Goal: Task Accomplishment & Management: Manage account settings

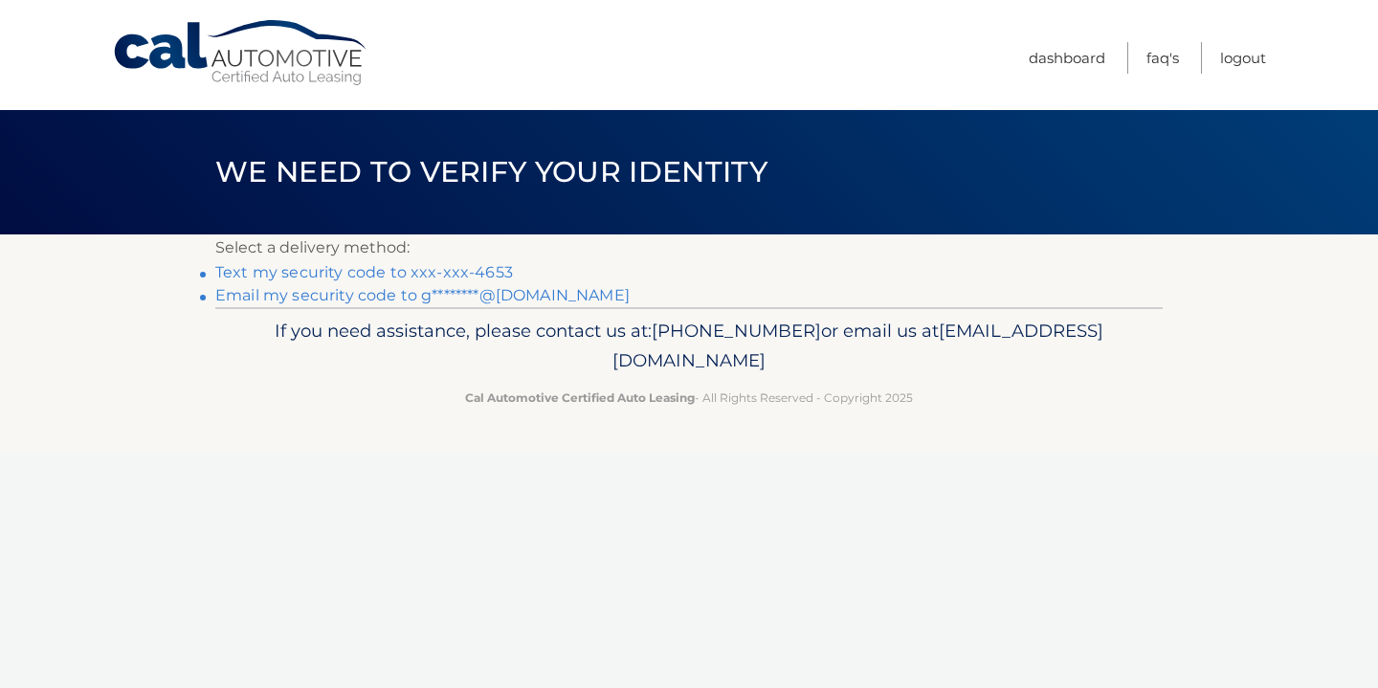
click at [499, 273] on link "Text my security code to xxx-xxx-4653" at bounding box center [364, 272] width 298 height 18
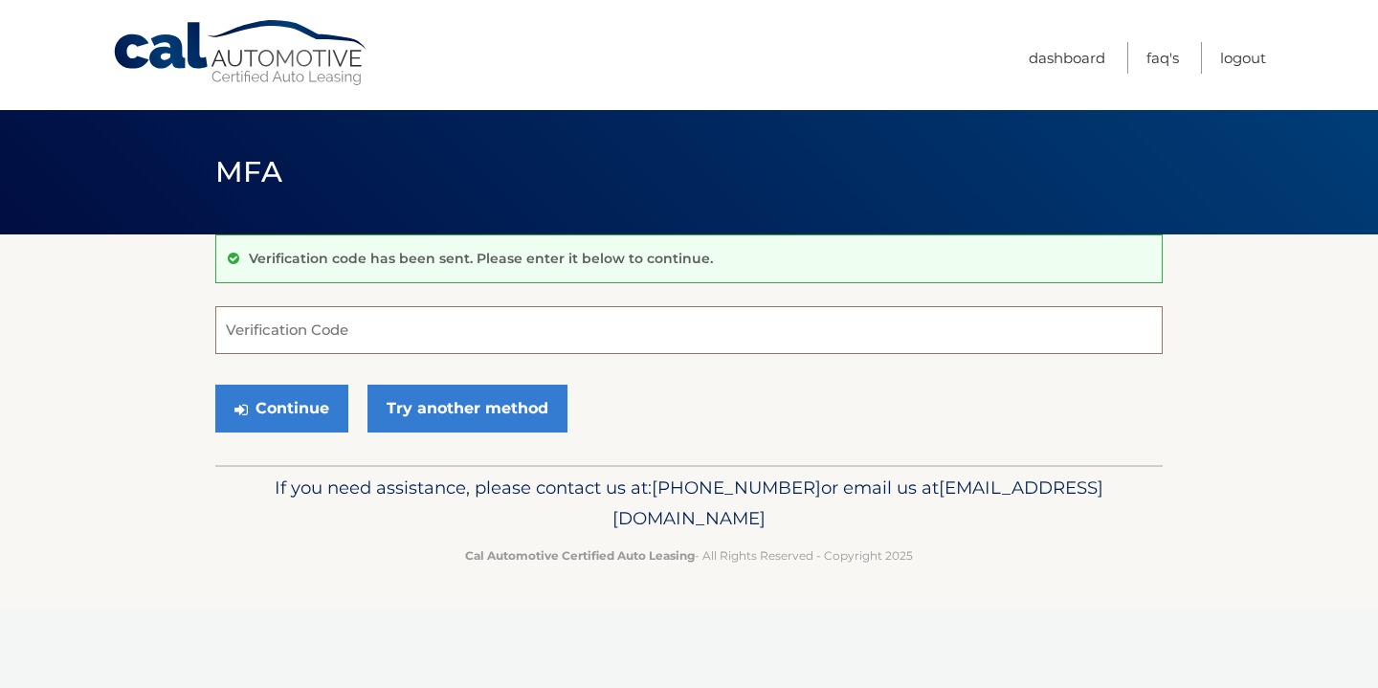
click at [483, 327] on input "Verification Code" at bounding box center [688, 330] width 947 height 48
type input "309717"
click at [277, 403] on button "Continue" at bounding box center [281, 409] width 133 height 48
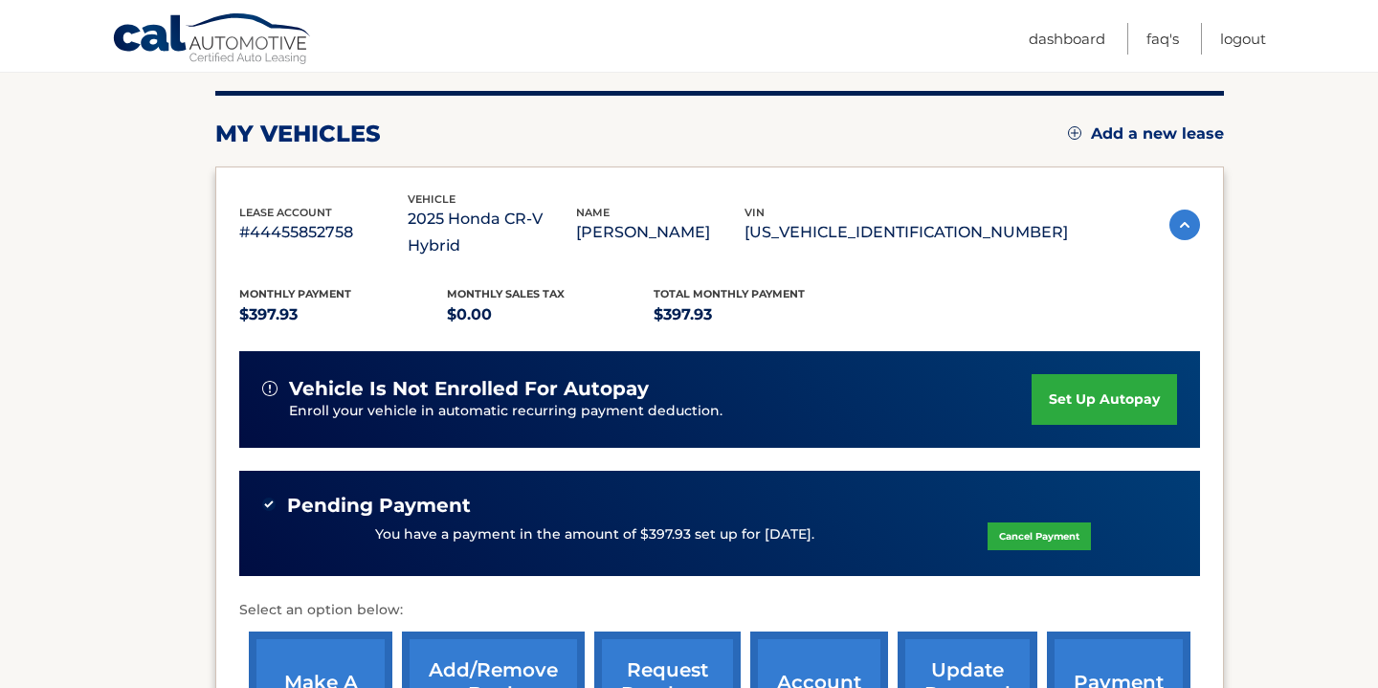
scroll to position [228, 0]
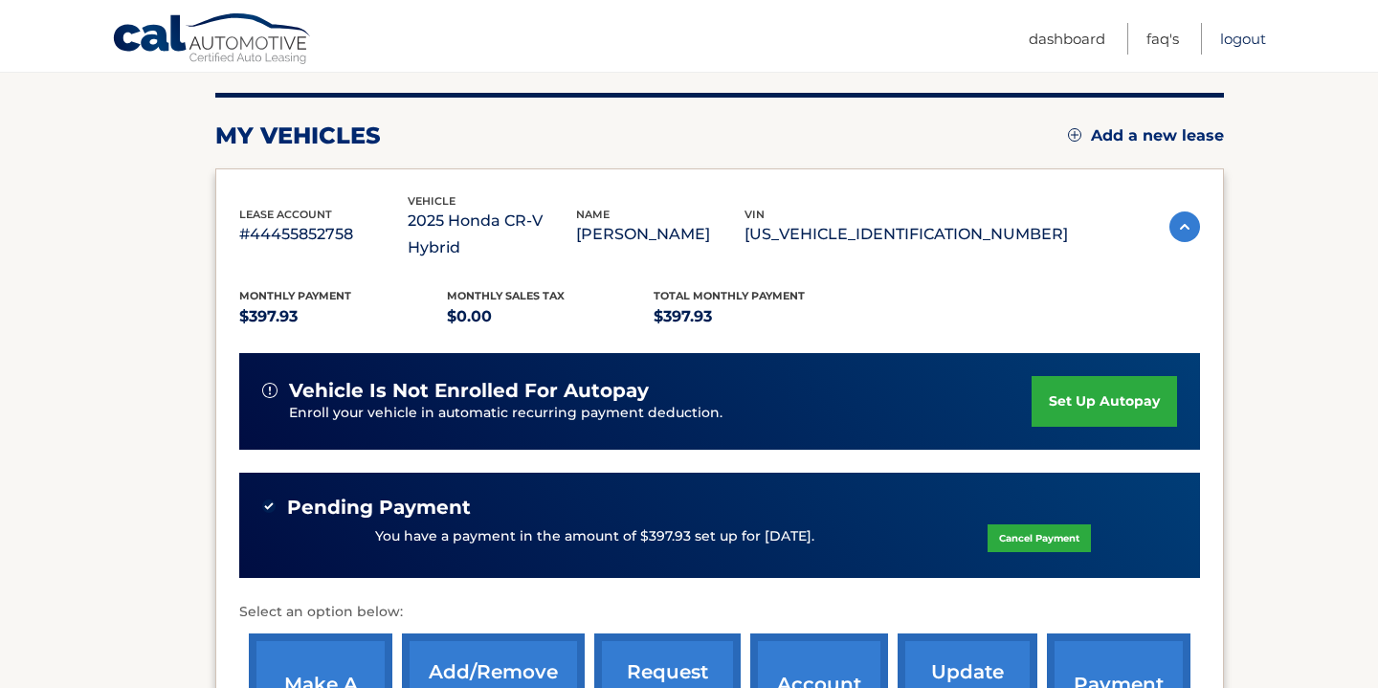
click at [1243, 43] on link "Logout" at bounding box center [1243, 39] width 46 height 32
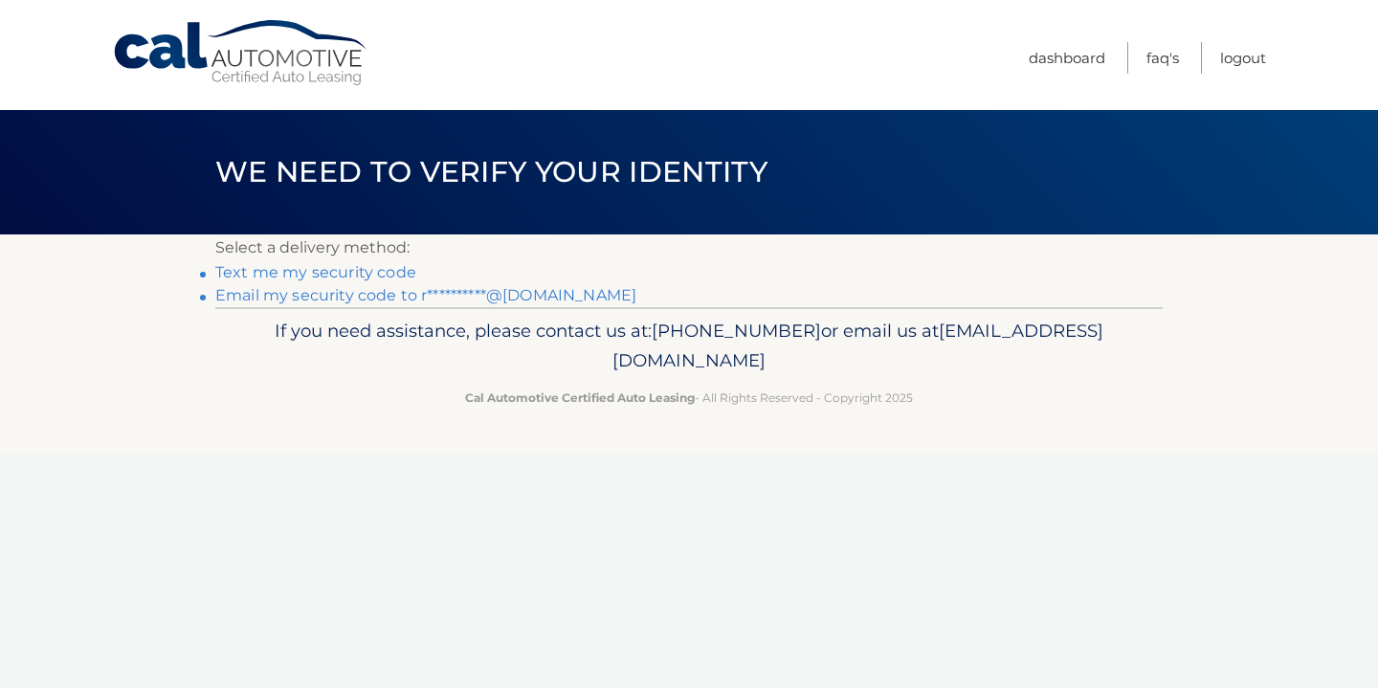
click at [376, 299] on link "**********" at bounding box center [425, 295] width 421 height 18
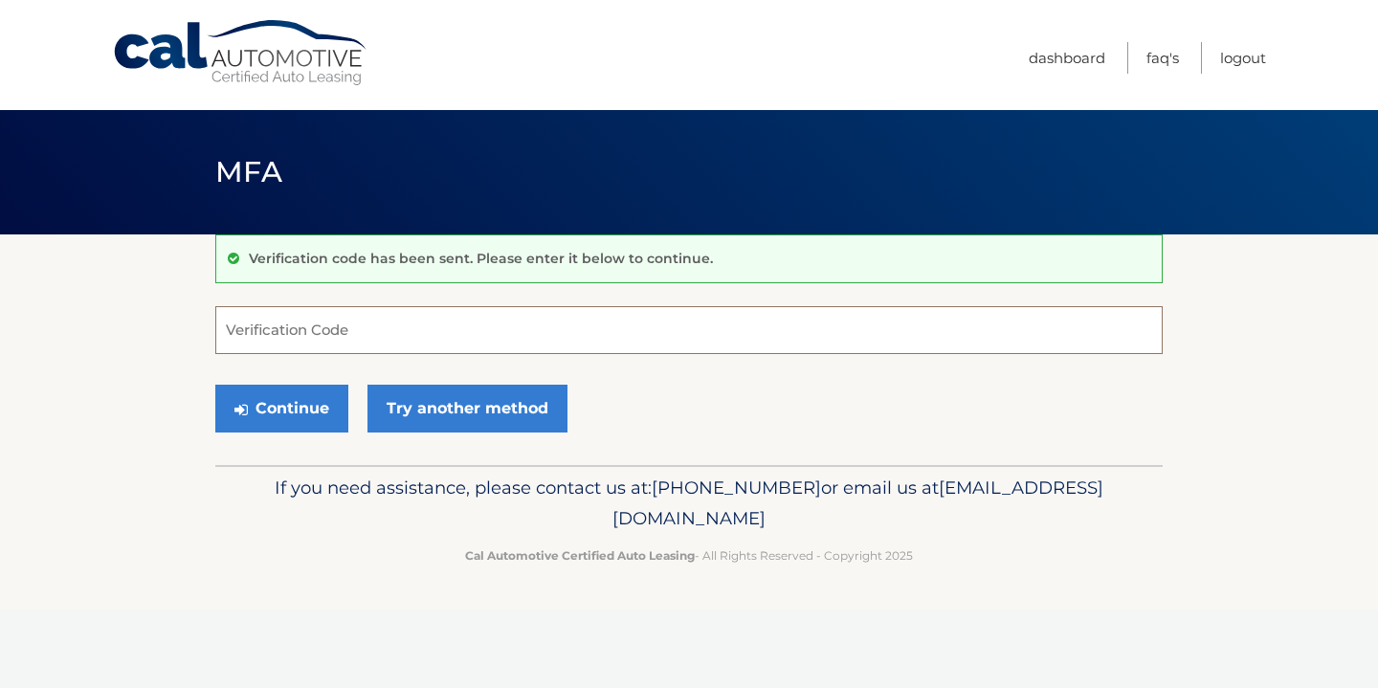
click at [782, 324] on input "Verification Code" at bounding box center [688, 330] width 947 height 48
type input "135165"
click at [302, 410] on button "Continue" at bounding box center [281, 409] width 133 height 48
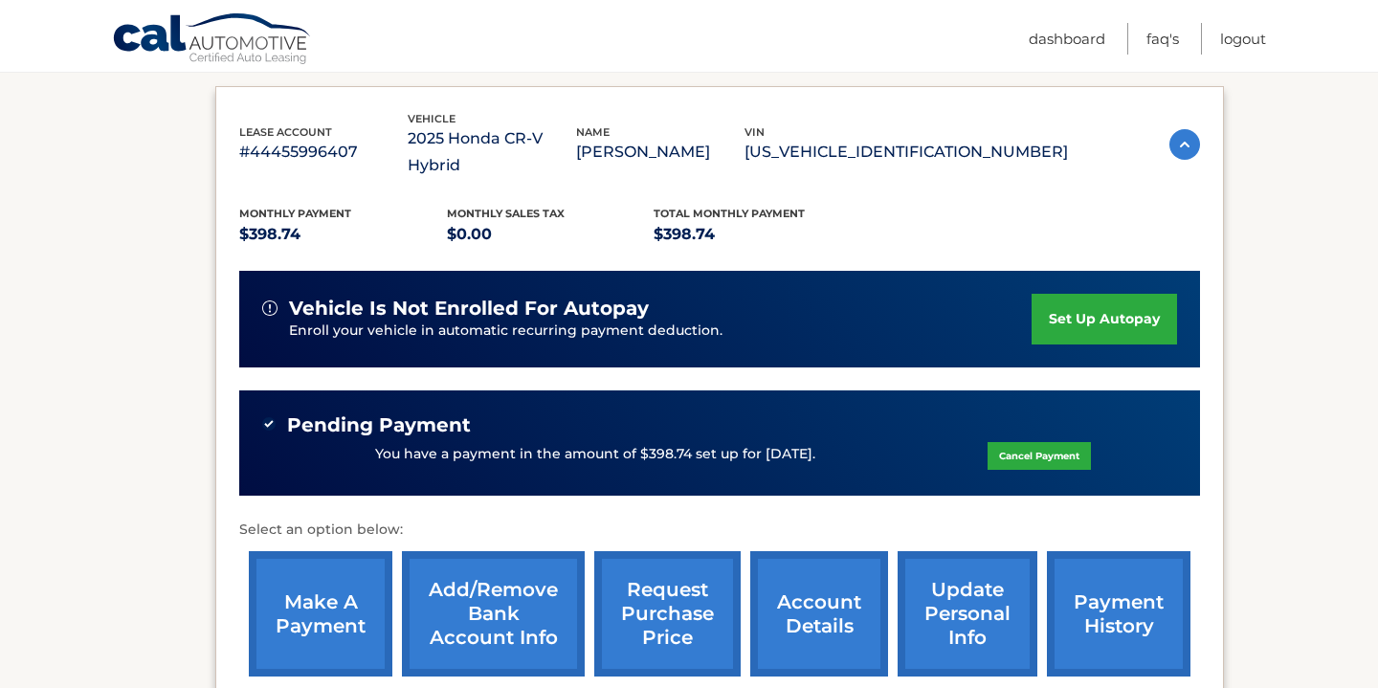
scroll to position [311, 0]
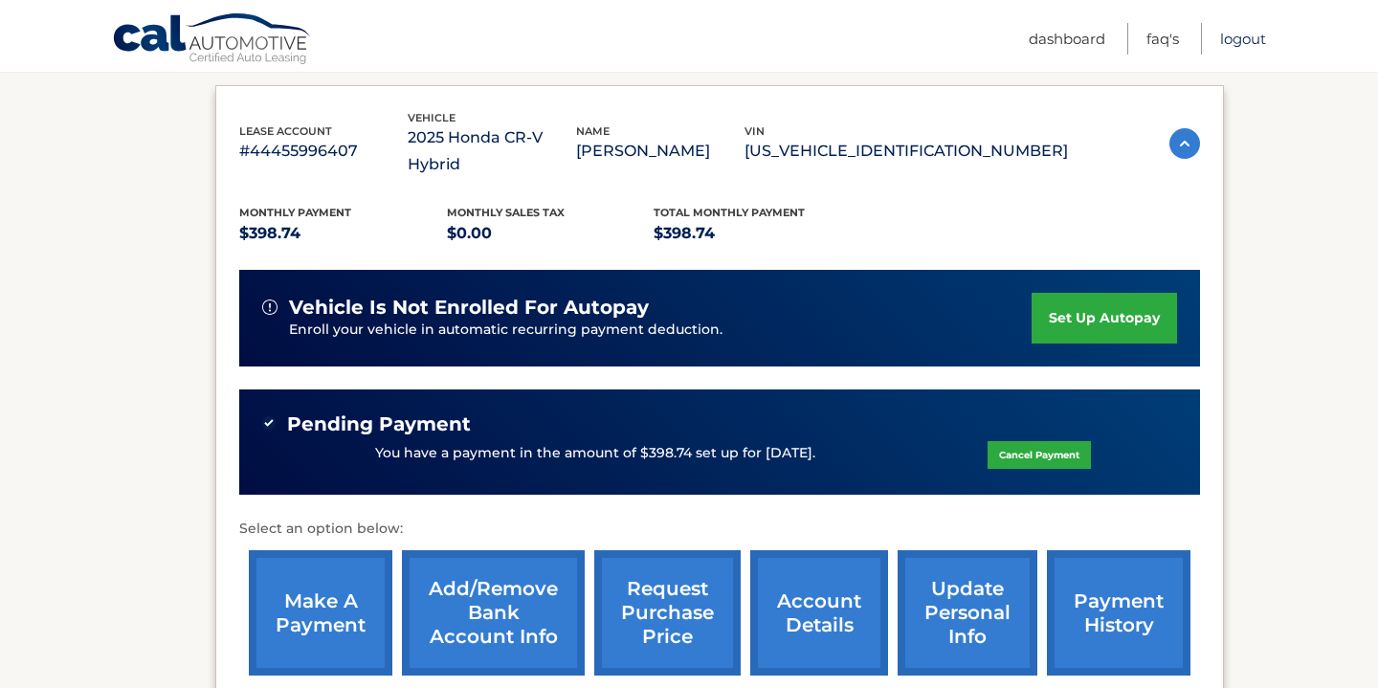
click at [1246, 43] on link "Logout" at bounding box center [1243, 39] width 46 height 32
